Goal: Information Seeking & Learning: Learn about a topic

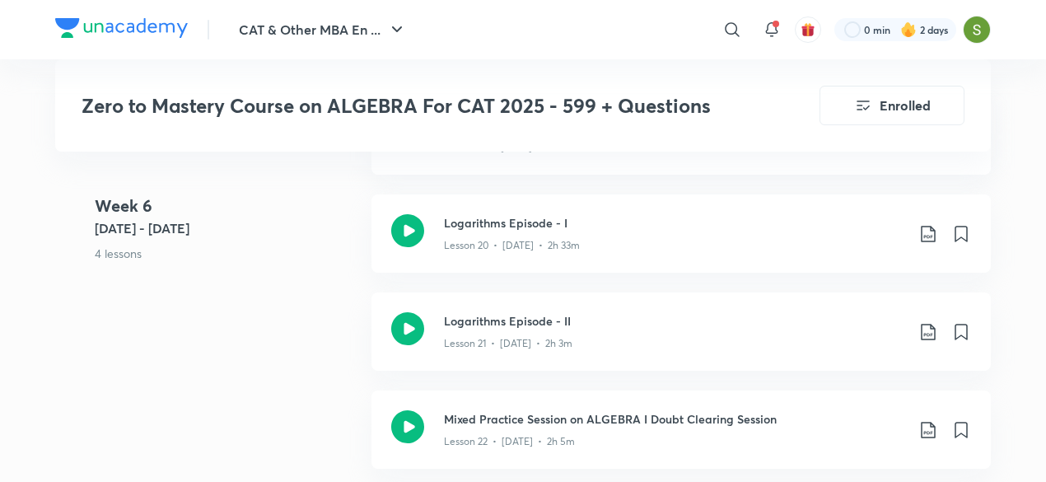
click at [402, 423] on icon at bounding box center [407, 426] width 33 height 33
